Goal: Information Seeking & Learning: Learn about a topic

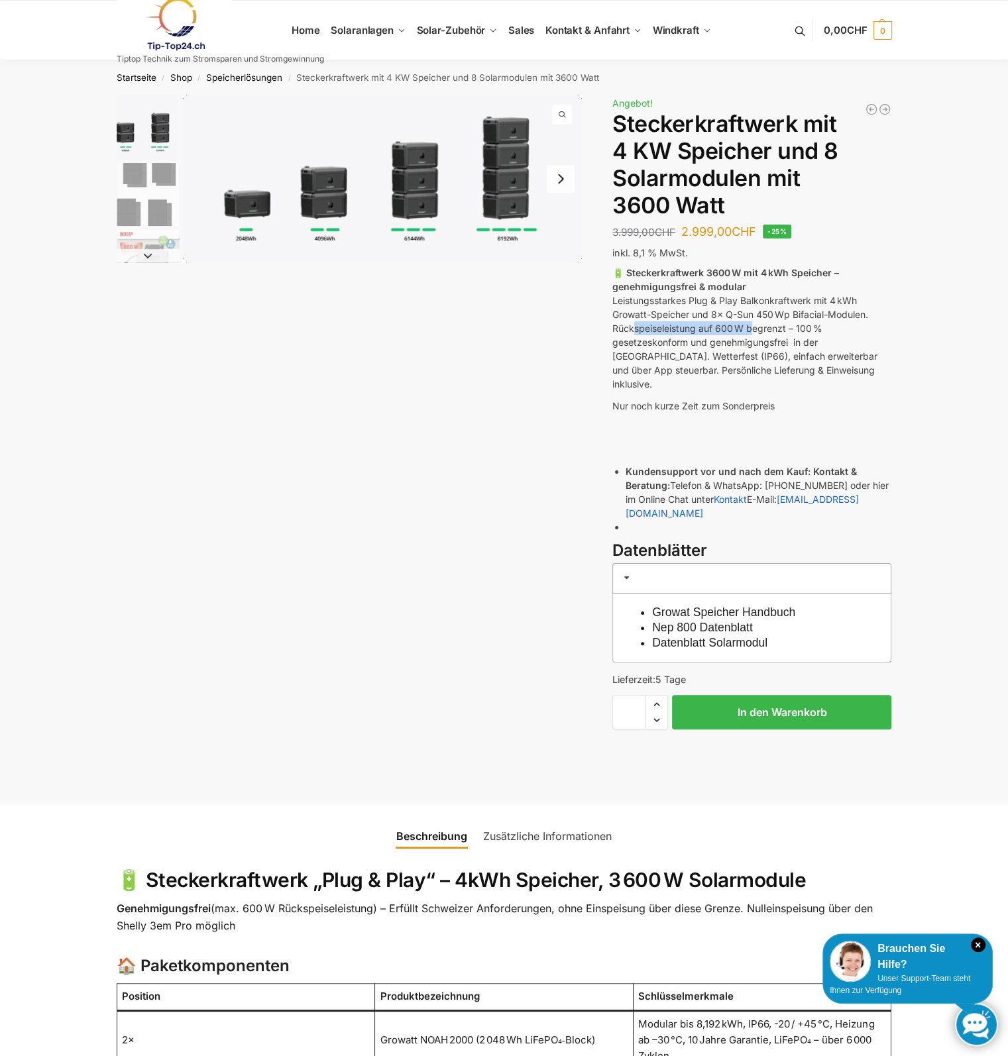
drag, startPoint x: 632, startPoint y: 327, endPoint x: 753, endPoint y: 327, distance: 121.2
click at [753, 327] on p "🔋 Steckerkraftwerk 3600 W mit 4 kWh Speicher – genehmigungsfrei & modular Leist…" at bounding box center [751, 328] width 279 height 125
click at [633, 327] on p "🔋 Steckerkraftwerk 3600 W mit 4 kWh Speicher – genehmigungsfrei & modular Leist…" at bounding box center [751, 328] width 279 height 125
drag, startPoint x: 637, startPoint y: 340, endPoint x: 729, endPoint y: 338, distance: 92.1
click at [729, 338] on p "🔋 Steckerkraftwerk 3600 W mit 4 kWh Speicher – genehmigungsfrei & modular Leist…" at bounding box center [751, 328] width 279 height 125
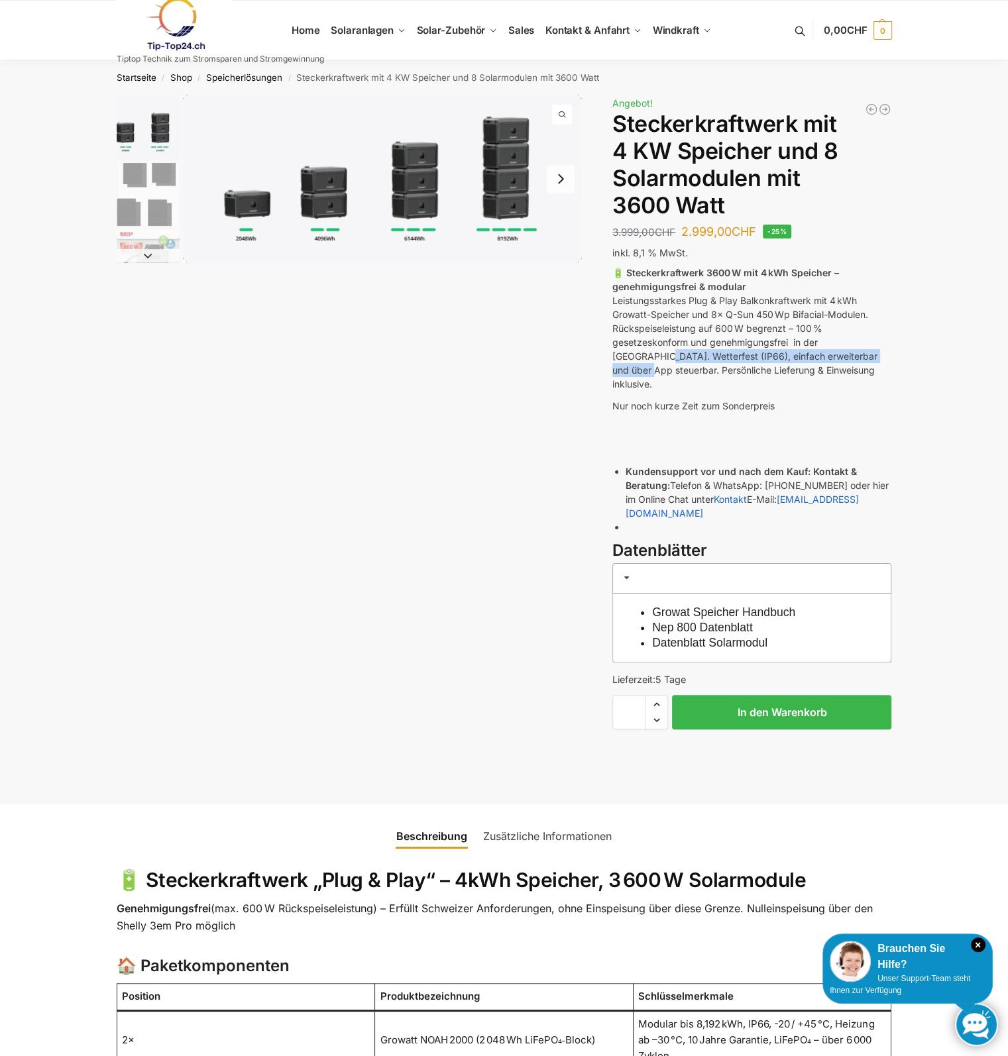
drag, startPoint x: 627, startPoint y: 356, endPoint x: 871, endPoint y: 355, distance: 243.8
click at [871, 355] on p "🔋 Steckerkraftwerk 3600 W mit 4 kWh Speicher – genehmigungsfrei & modular Leist…" at bounding box center [751, 328] width 279 height 125
drag, startPoint x: 636, startPoint y: 371, endPoint x: 784, endPoint y: 371, distance: 148.4
click at [784, 371] on p "🔋 Steckerkraftwerk 3600 W mit 4 kWh Speicher – genehmigungsfrei & modular Leist…" at bounding box center [751, 328] width 279 height 125
click at [637, 399] on p "Nur noch kurze Zeit zum Sonderpreis" at bounding box center [751, 406] width 279 height 14
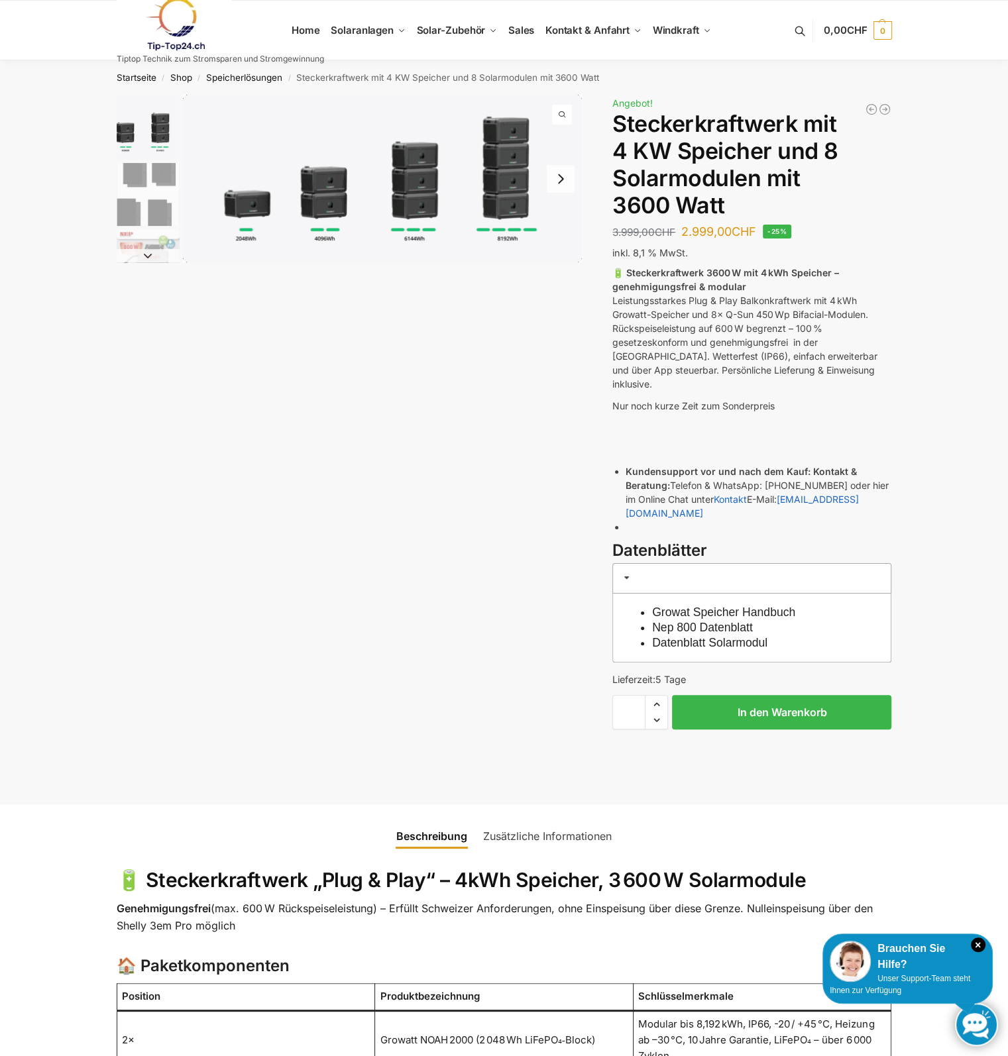
click at [636, 399] on p "Nur noch kurze Zeit zum Sonderpreis" at bounding box center [751, 406] width 279 height 14
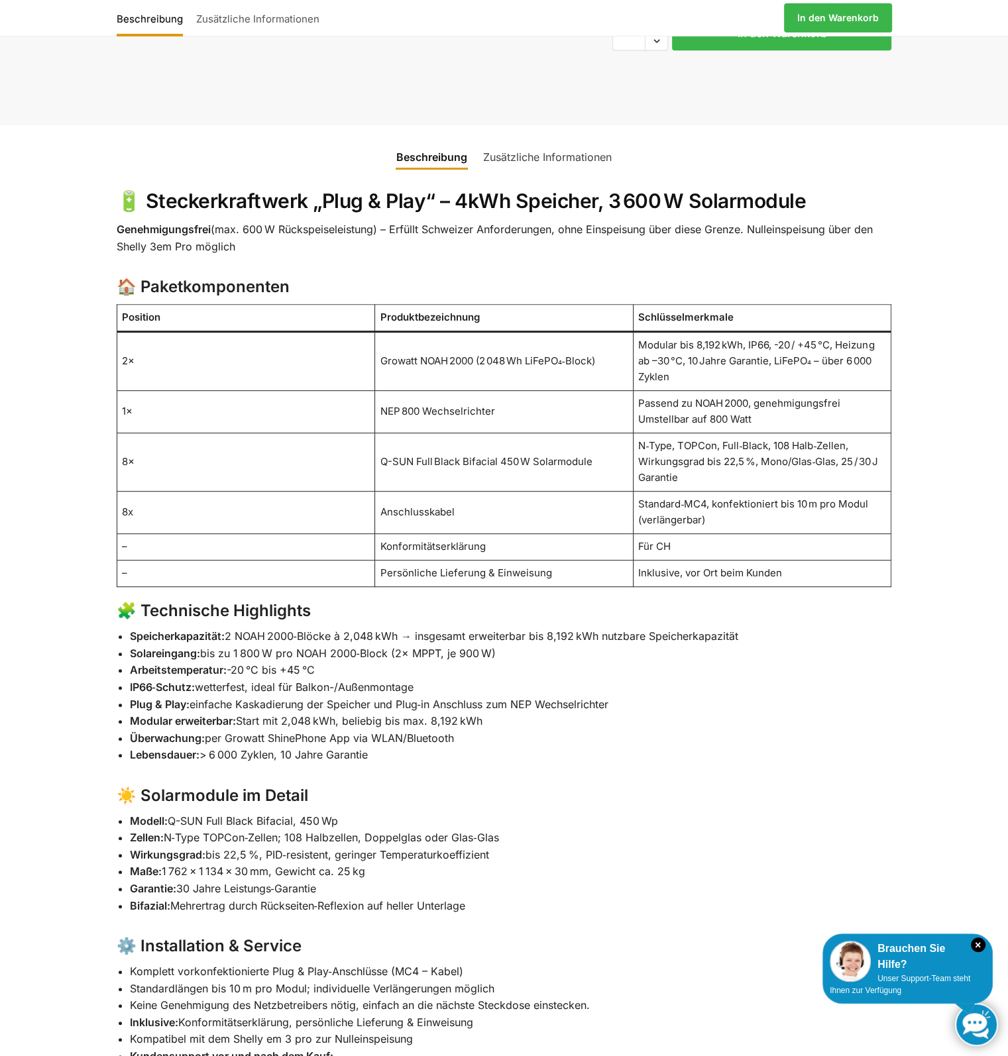
scroll to position [716, 0]
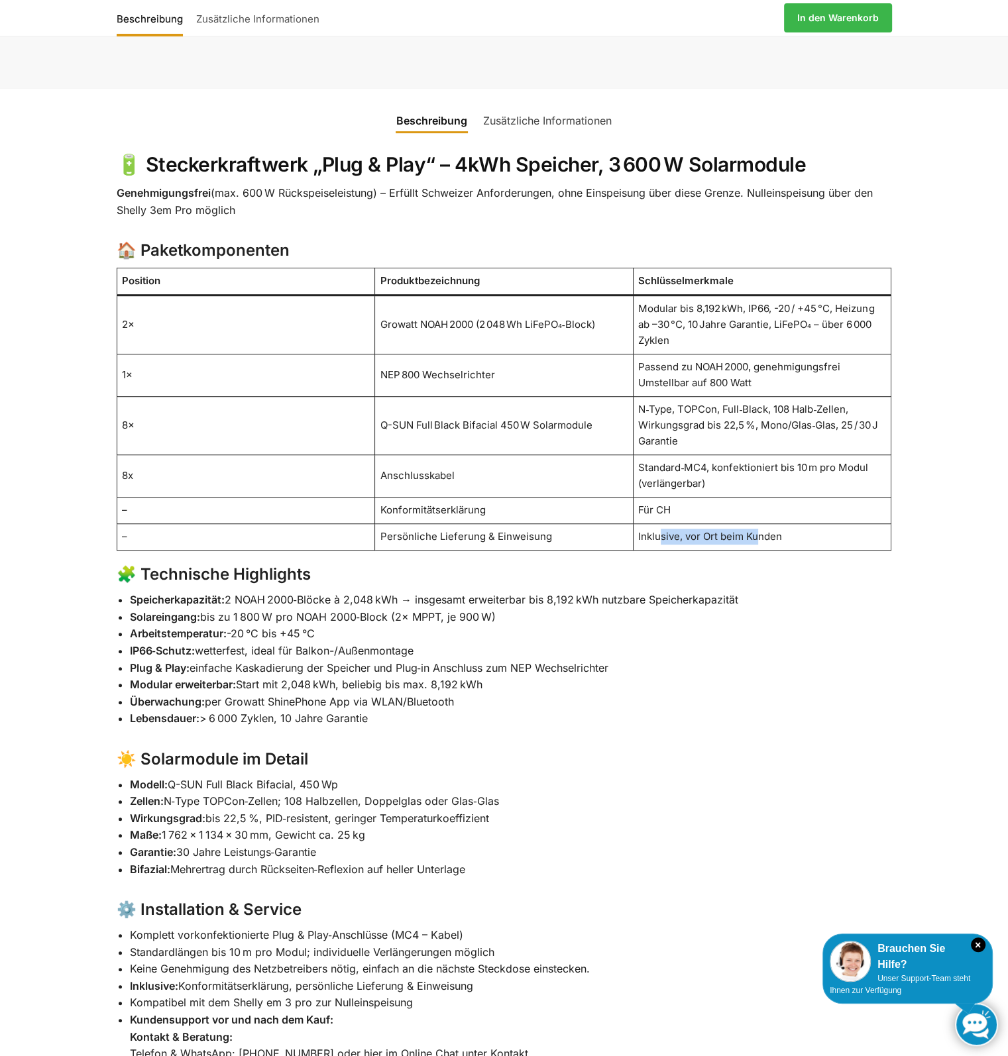
drag, startPoint x: 662, startPoint y: 508, endPoint x: 757, endPoint y: 507, distance: 95.4
click at [757, 523] on td "Inklusive, vor Ort beim Kunden" at bounding box center [762, 536] width 258 height 27
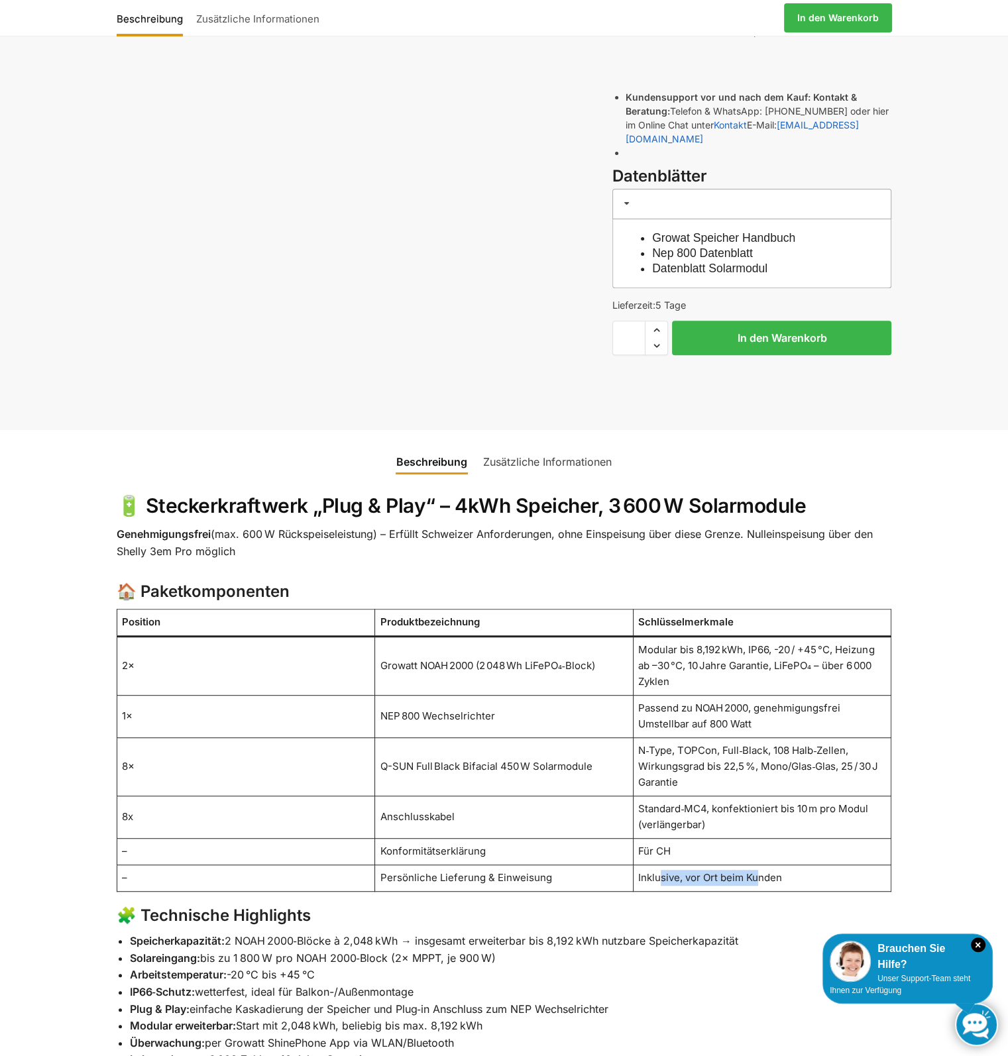
scroll to position [0, 0]
